Goal: Navigation & Orientation: Go to known website

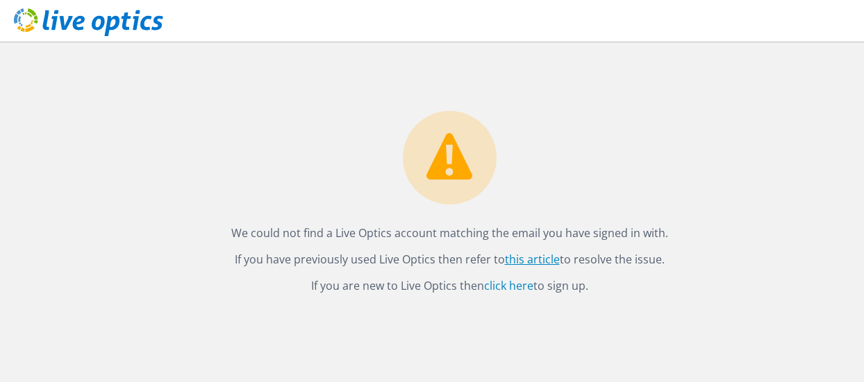
click at [530, 262] on link "this article" at bounding box center [532, 259] width 55 height 15
click at [129, 237] on p "We could not find a Live Optics account matching the email you have signed in w…" at bounding box center [449, 233] width 801 height 19
click at [536, 258] on link "this article" at bounding box center [532, 259] width 55 height 15
